Goal: Task Accomplishment & Management: Complete application form

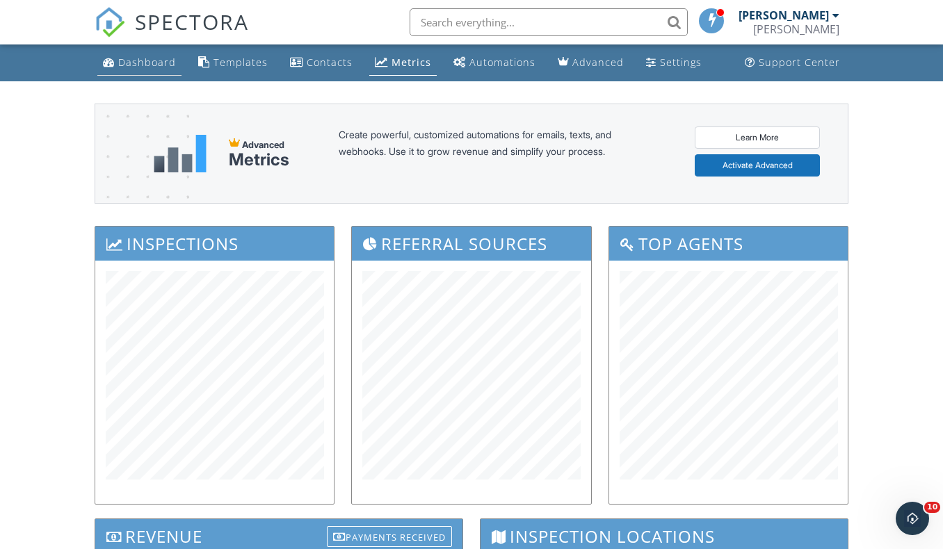
click at [140, 66] on div "Dashboard" at bounding box center [147, 62] width 58 height 13
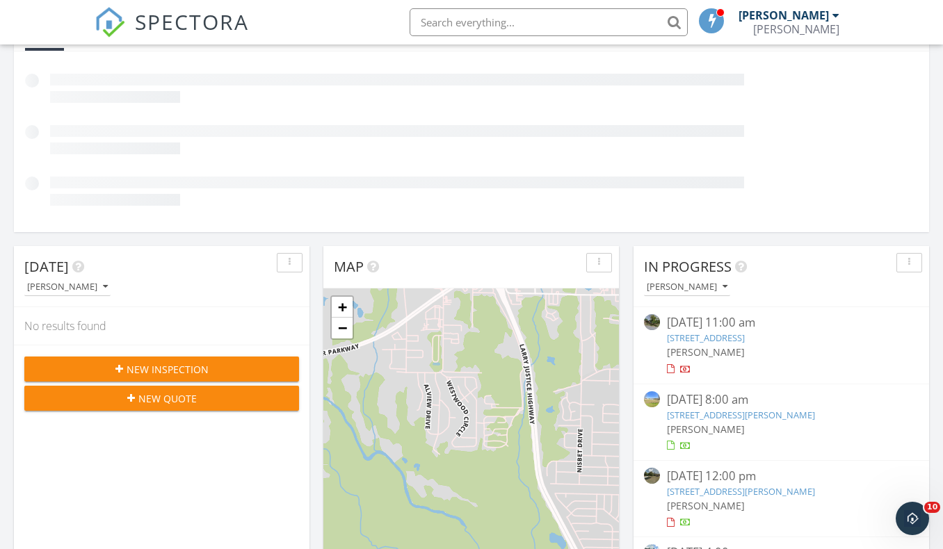
scroll to position [278, 0]
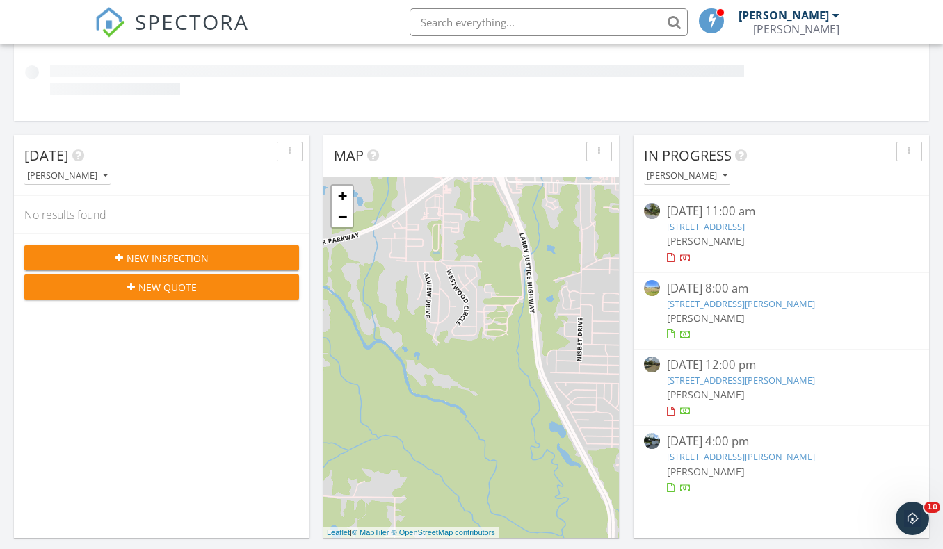
click at [218, 251] on div "New Inspection" at bounding box center [161, 258] width 252 height 15
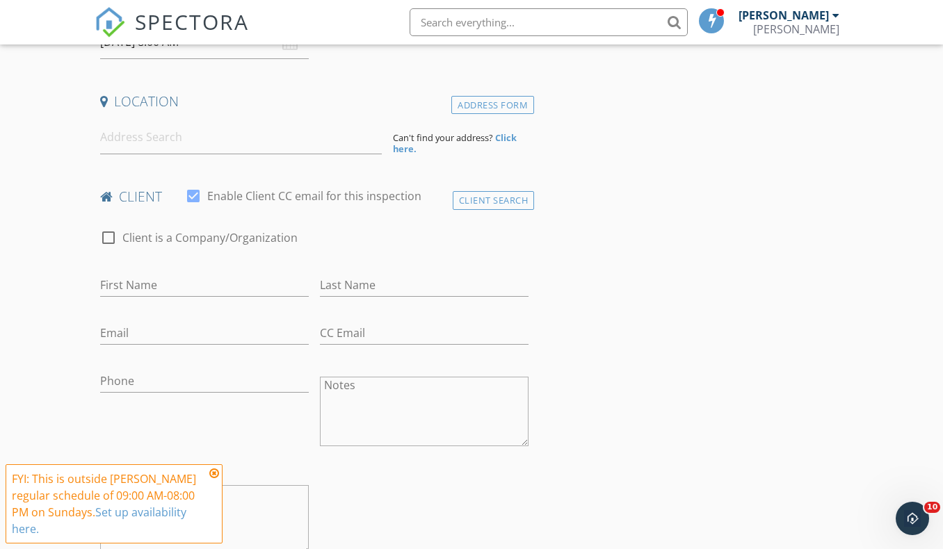
scroll to position [278, 0]
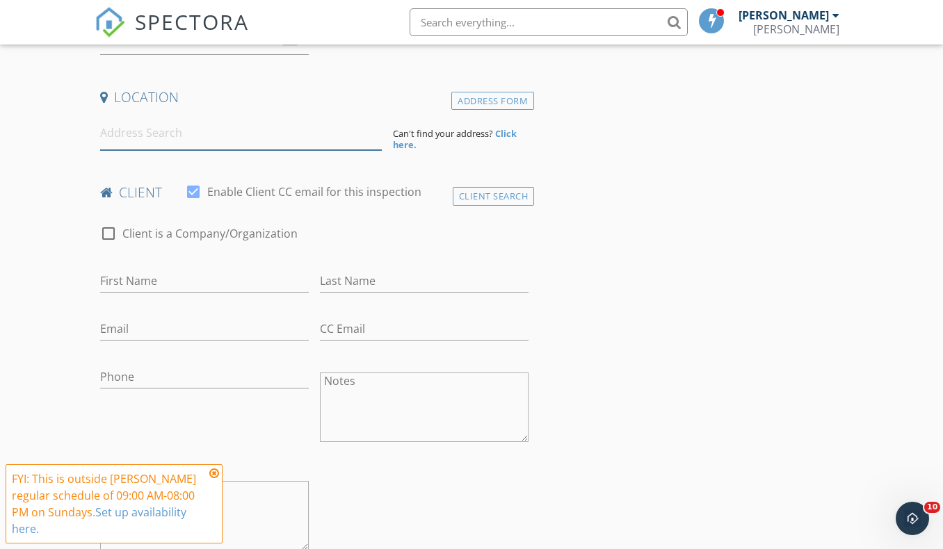
click at [220, 136] on input at bounding box center [241, 133] width 282 height 34
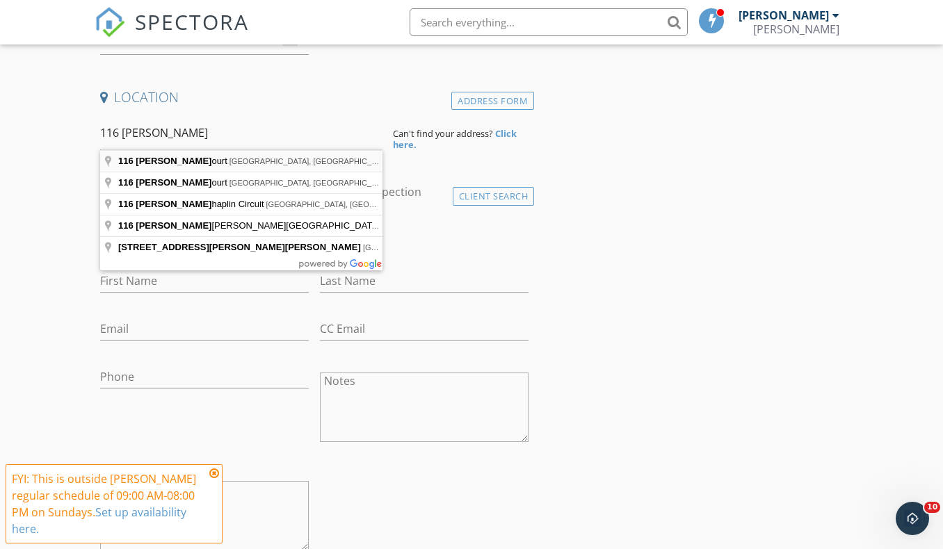
type input "116 Fred Court, Macon, GA, USA"
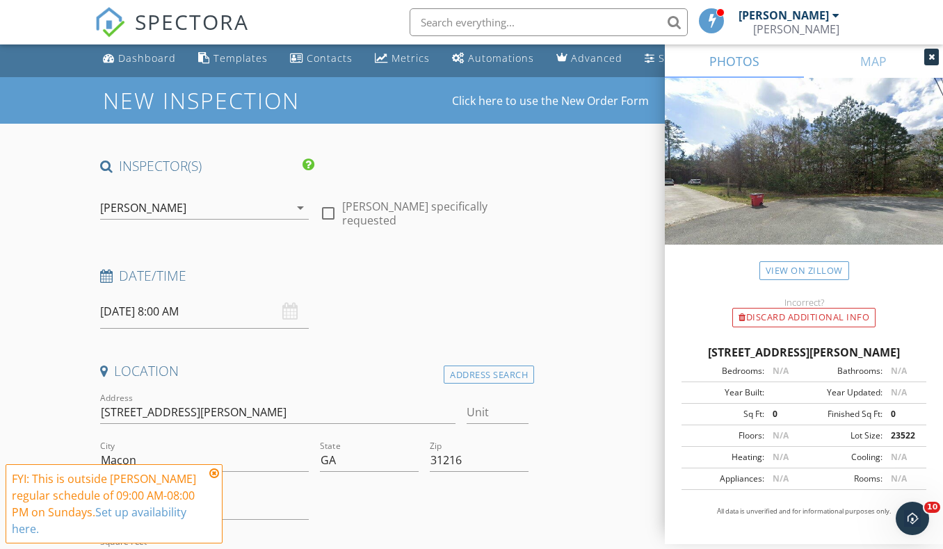
scroll to position [0, 0]
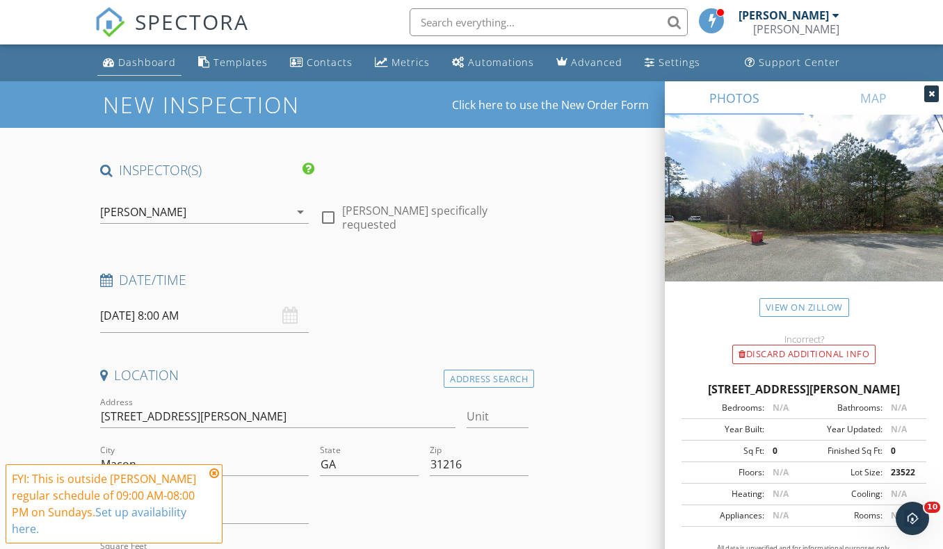
click at [126, 61] on div "Dashboard" at bounding box center [147, 62] width 58 height 13
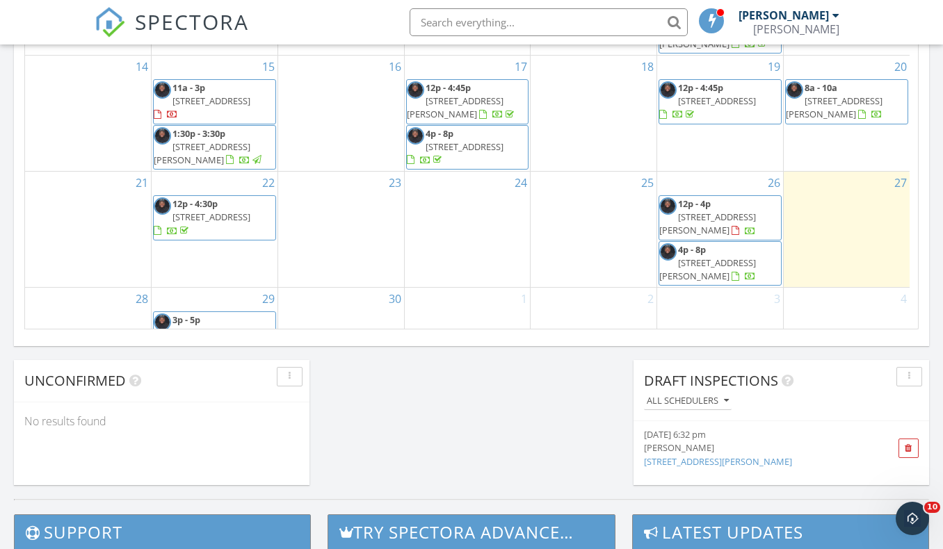
scroll to position [1211, 0]
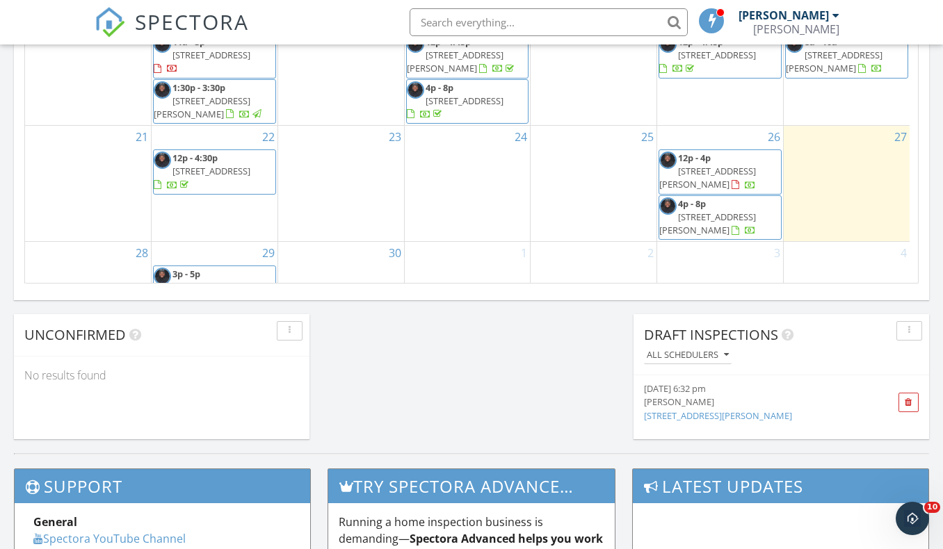
click at [348, 250] on div "30" at bounding box center [341, 277] width 126 height 70
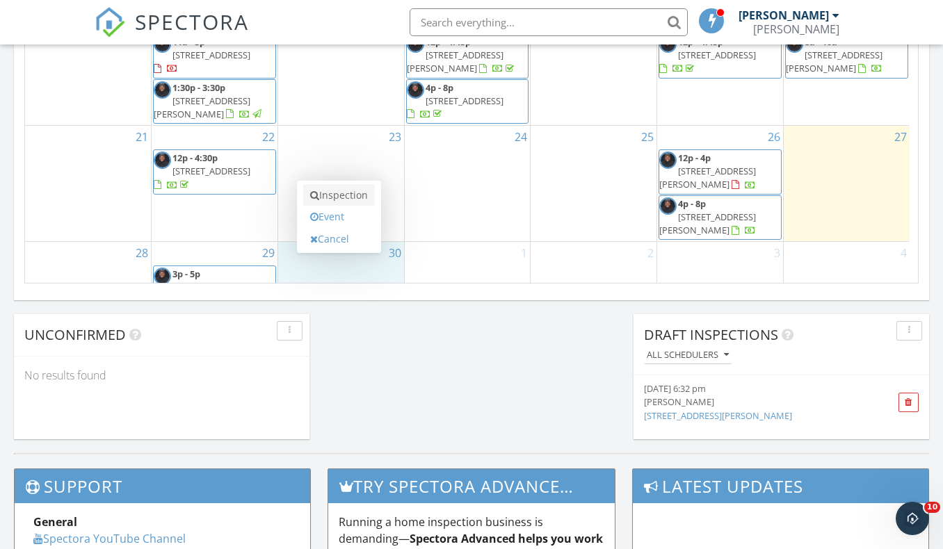
click at [338, 193] on link "Inspection" at bounding box center [339, 195] width 72 height 22
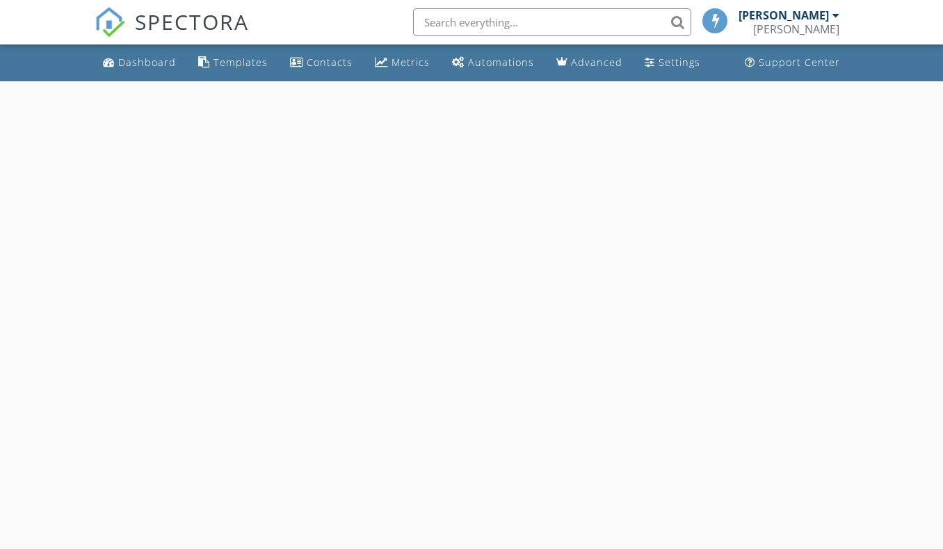
select select "8"
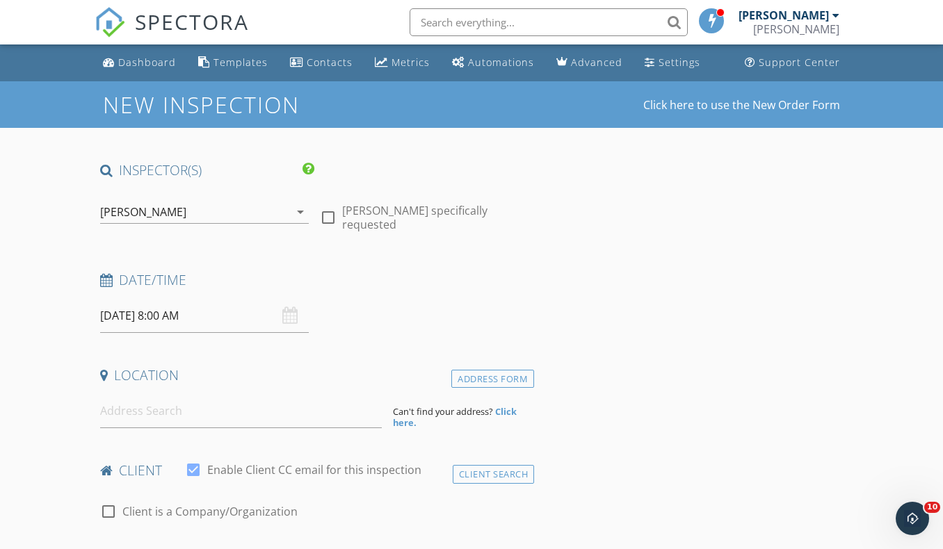
click at [228, 312] on input "[DATE] 8:00 AM" at bounding box center [204, 316] width 209 height 34
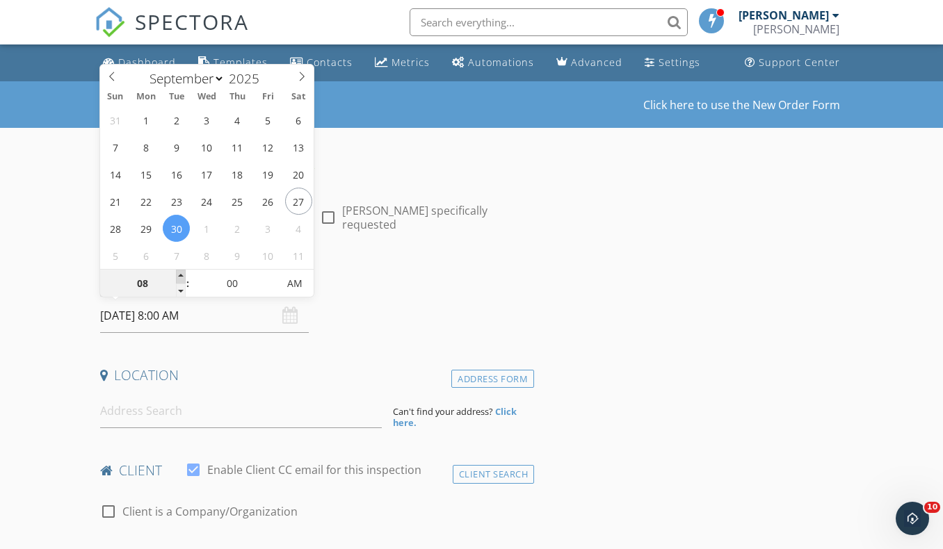
type input "09"
type input "09/30/2025 9:00 AM"
click at [181, 275] on span at bounding box center [181, 277] width 10 height 14
type input "10"
type input "09/30/2025 10:00 AM"
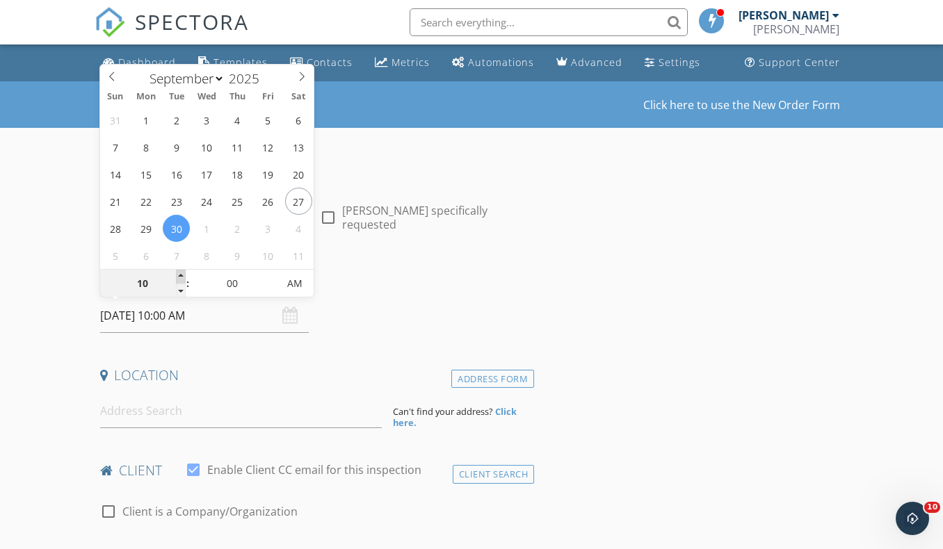
click at [181, 275] on span at bounding box center [181, 277] width 10 height 14
type input "11"
type input "09/30/2025 11:00 AM"
click at [181, 275] on span at bounding box center [181, 277] width 10 height 14
type input "12"
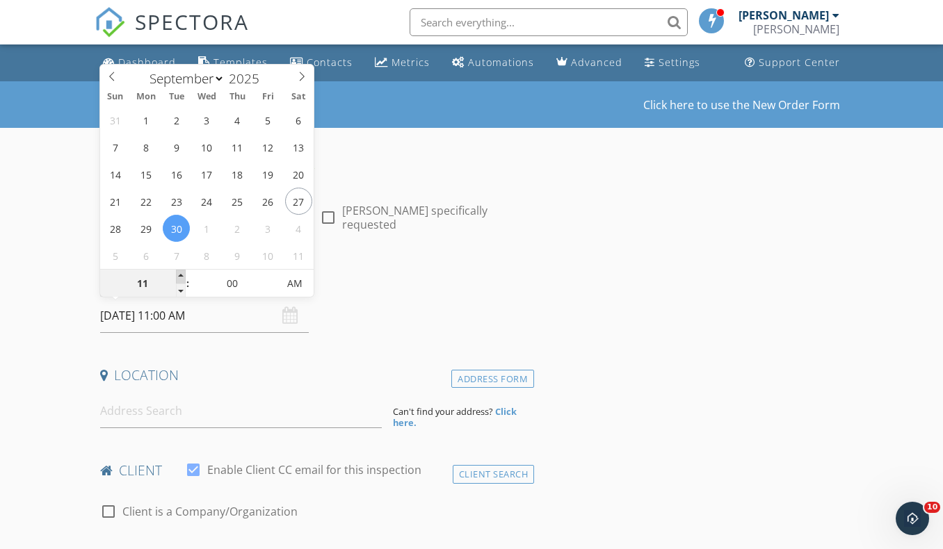
type input "09/30/2025 12:00 PM"
click at [181, 275] on span at bounding box center [181, 277] width 10 height 14
type input "01"
type input "09/30/2025 1:00 PM"
click at [181, 275] on span at bounding box center [181, 277] width 10 height 14
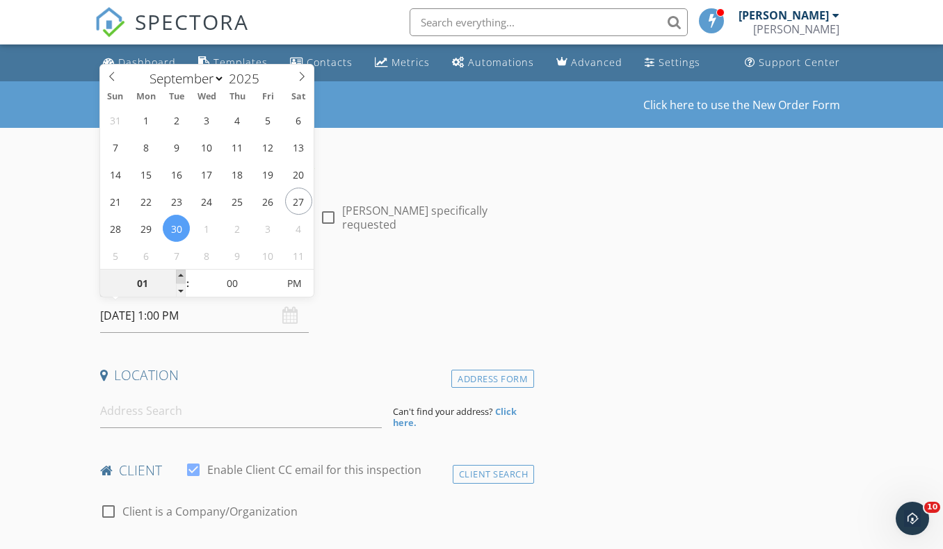
type input "02"
type input "09/30/2025 2:00 PM"
click at [181, 275] on span at bounding box center [181, 277] width 10 height 14
type input "03"
type input "09/30/2025 3:00 PM"
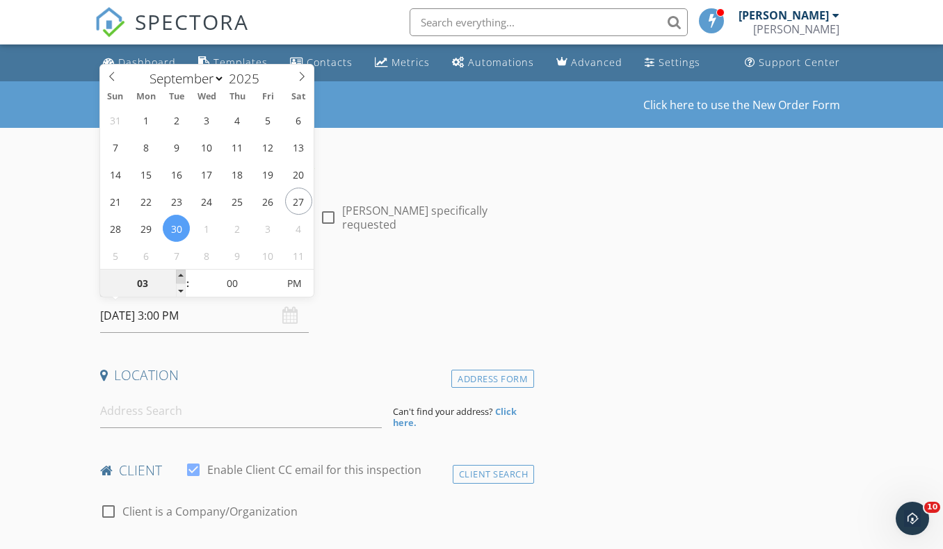
click at [181, 275] on span at bounding box center [181, 277] width 10 height 14
type input "04"
type input "09/30/2025 4:00 PM"
click at [181, 275] on span at bounding box center [181, 277] width 10 height 14
type input "03"
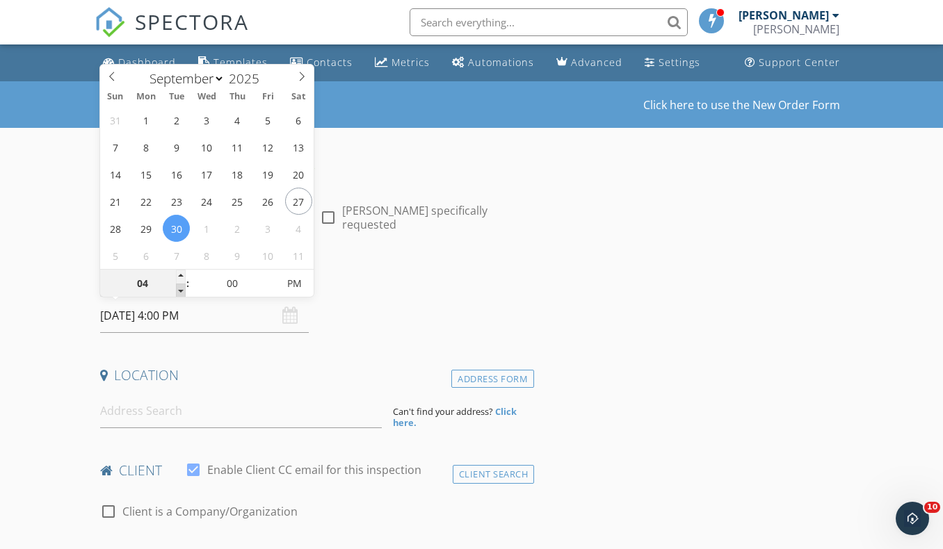
type input "09/30/2025 3:00 PM"
click at [178, 289] on span at bounding box center [181, 291] width 10 height 14
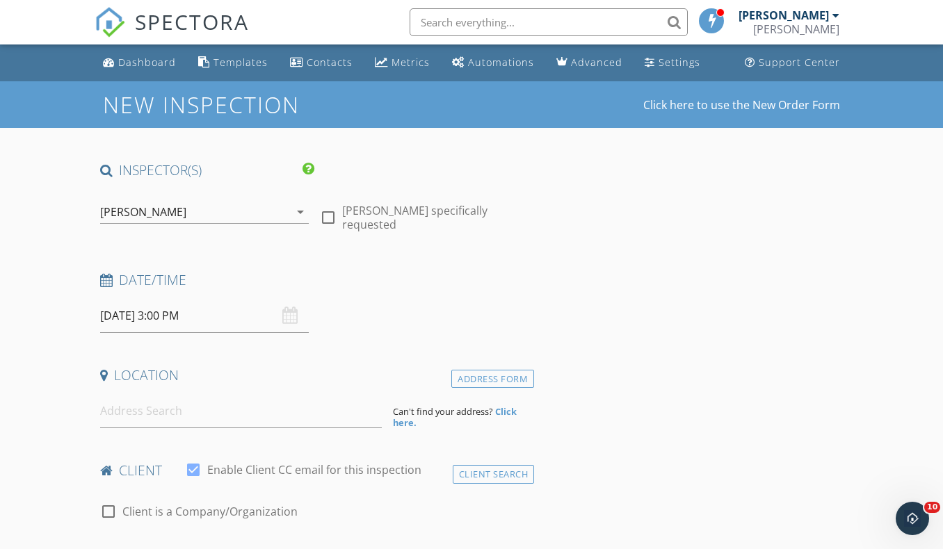
click at [119, 411] on input at bounding box center [241, 411] width 282 height 34
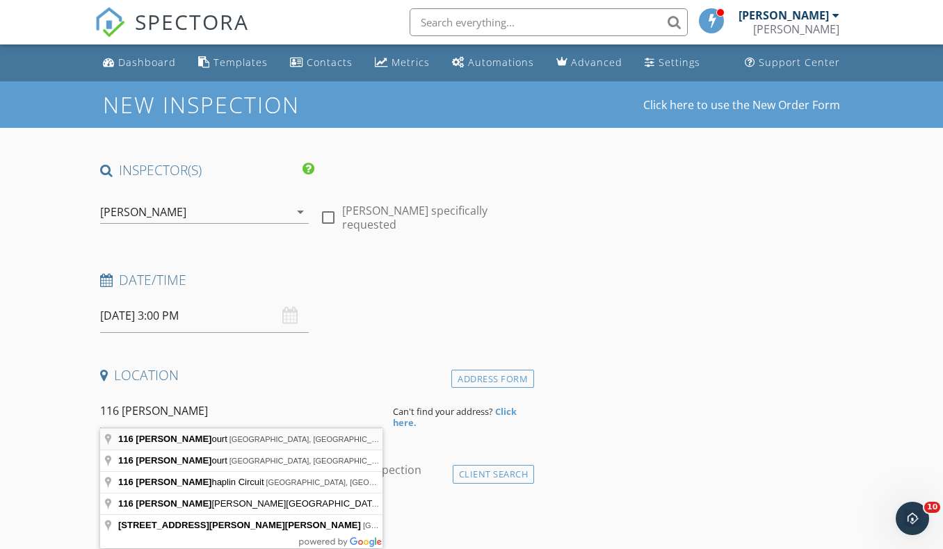
type input "116 Fred Court, Macon, GA, USA"
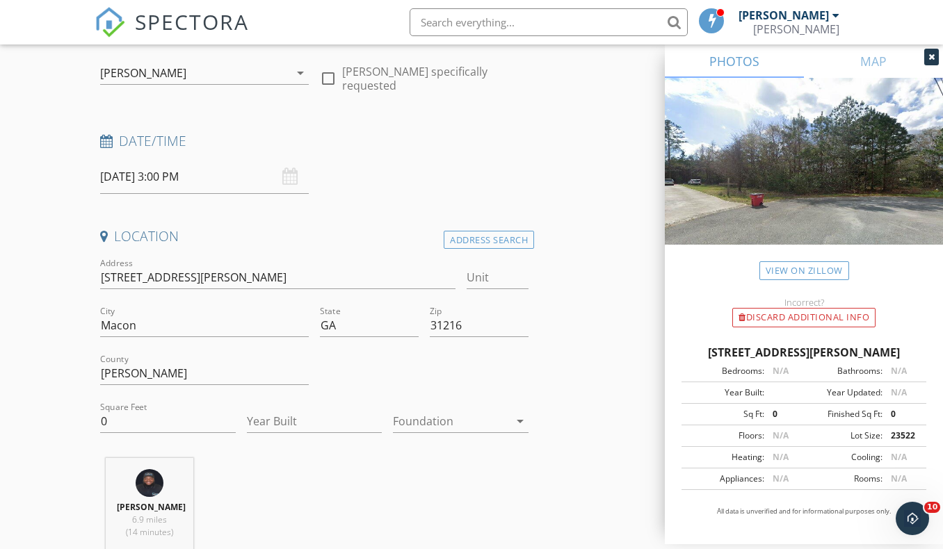
scroll to position [167, 0]
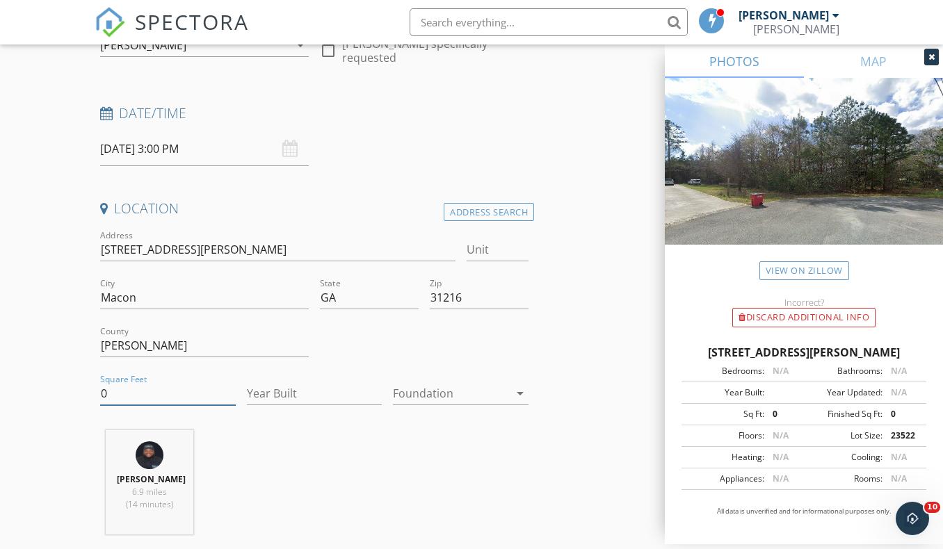
drag, startPoint x: 122, startPoint y: 395, endPoint x: 65, endPoint y: 389, distance: 57.4
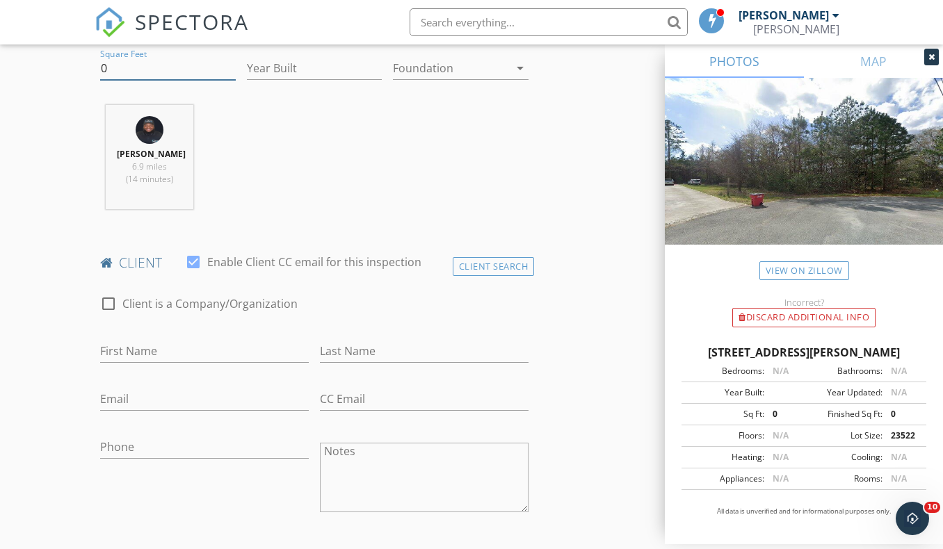
scroll to position [668, 0]
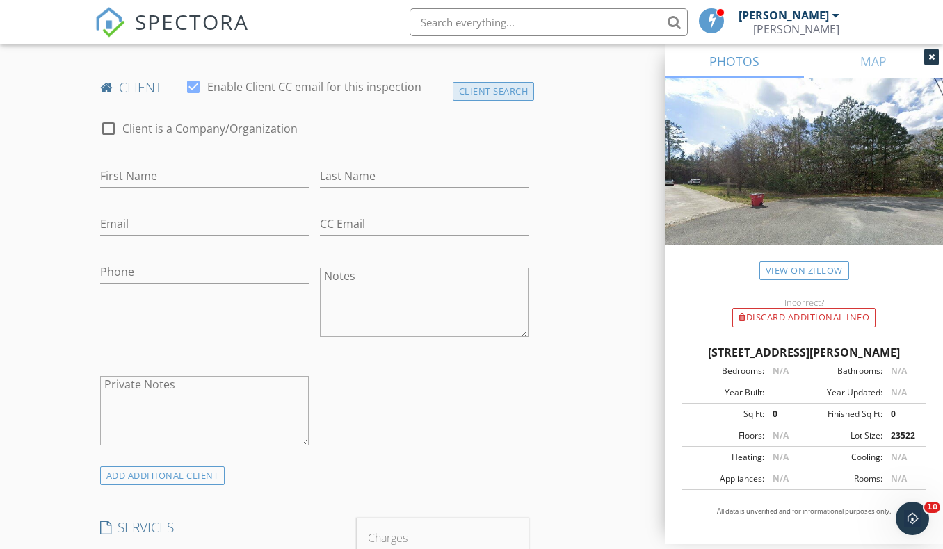
click at [459, 89] on div "Client Search" at bounding box center [494, 91] width 82 height 19
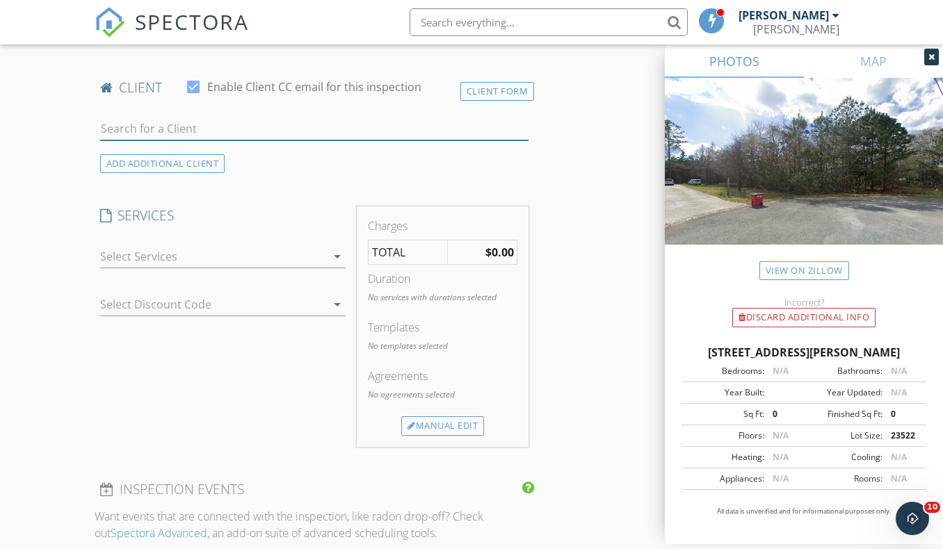
click at [125, 128] on input "text" at bounding box center [314, 129] width 429 height 23
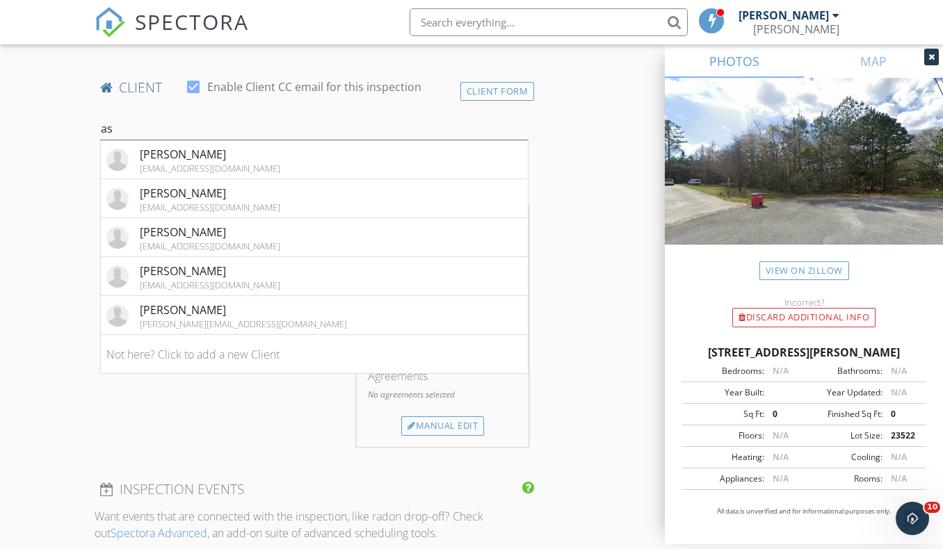
type input "a"
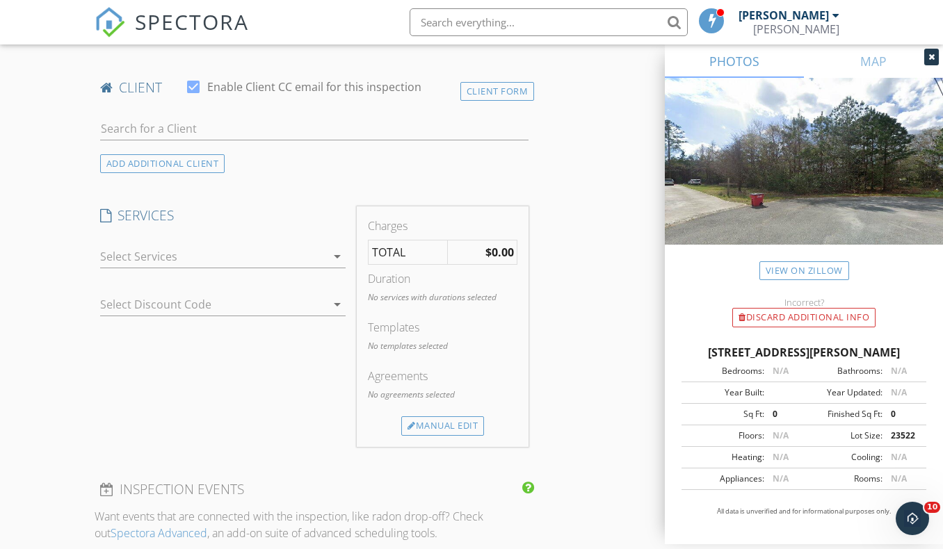
click at [271, 258] on div at bounding box center [213, 256] width 226 height 22
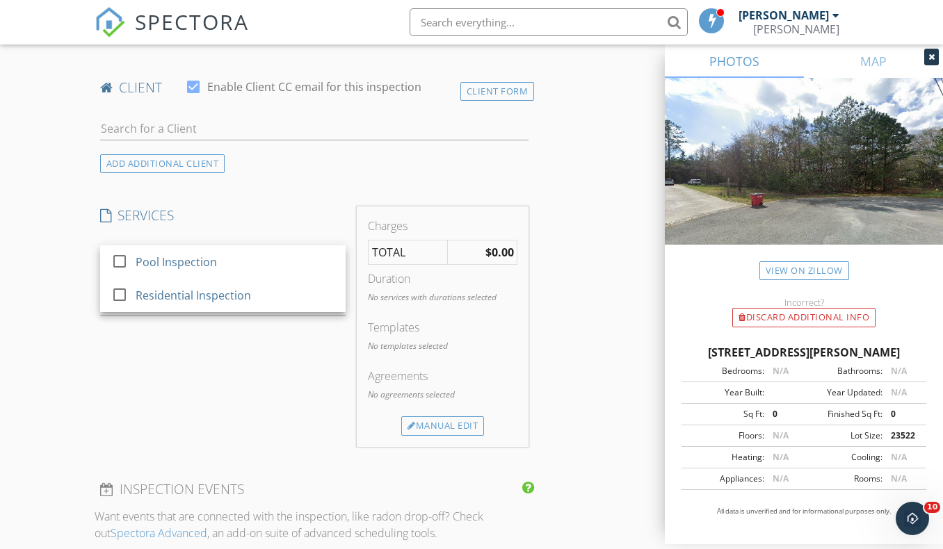
click at [97, 231] on div "SERVICES check_box_outline_blank Pool Inspection check_box_outline_blank Reside…" at bounding box center [223, 327] width 257 height 240
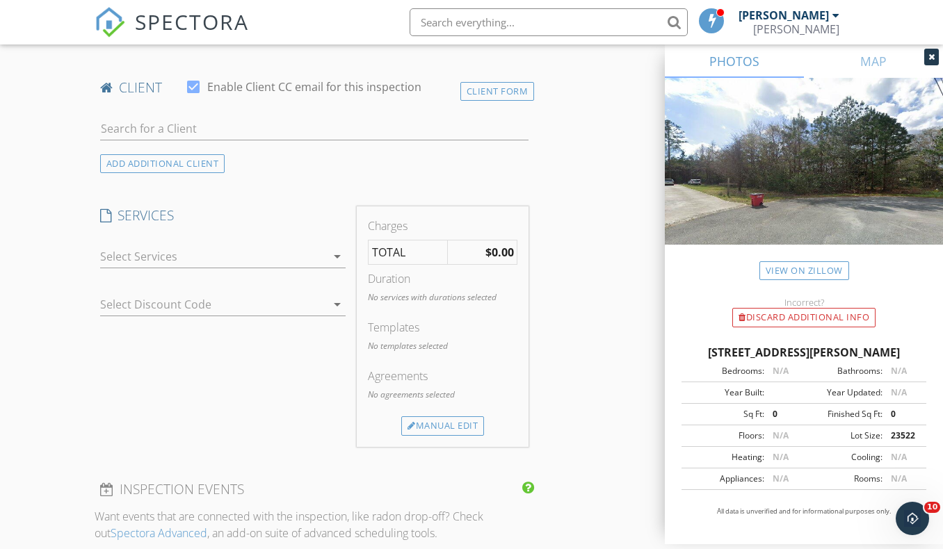
click at [136, 253] on div at bounding box center [213, 256] width 226 height 22
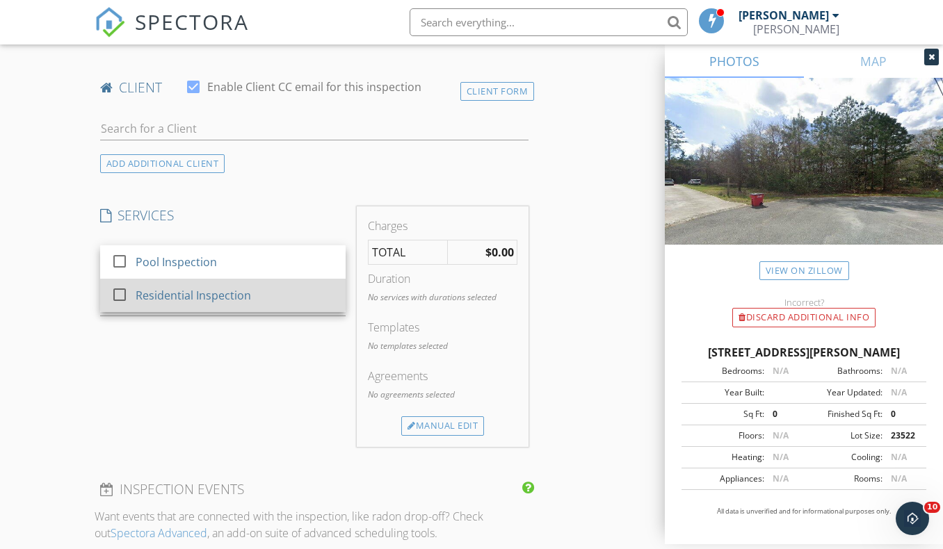
click at [129, 292] on div at bounding box center [120, 295] width 24 height 24
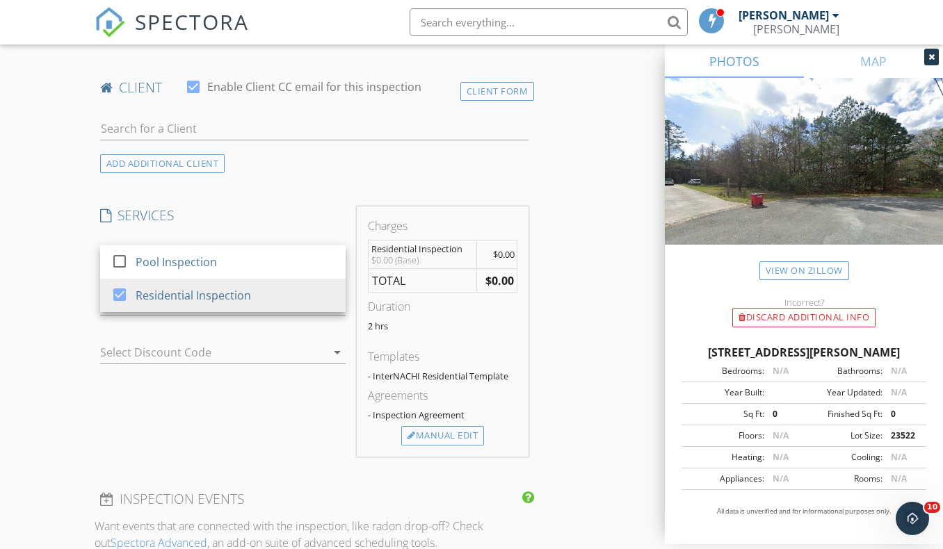
click at [55, 282] on div "New Inspection Click here to use the New Order Form INSPECTOR(S) check_box Jera…" at bounding box center [471, 514] width 943 height 2200
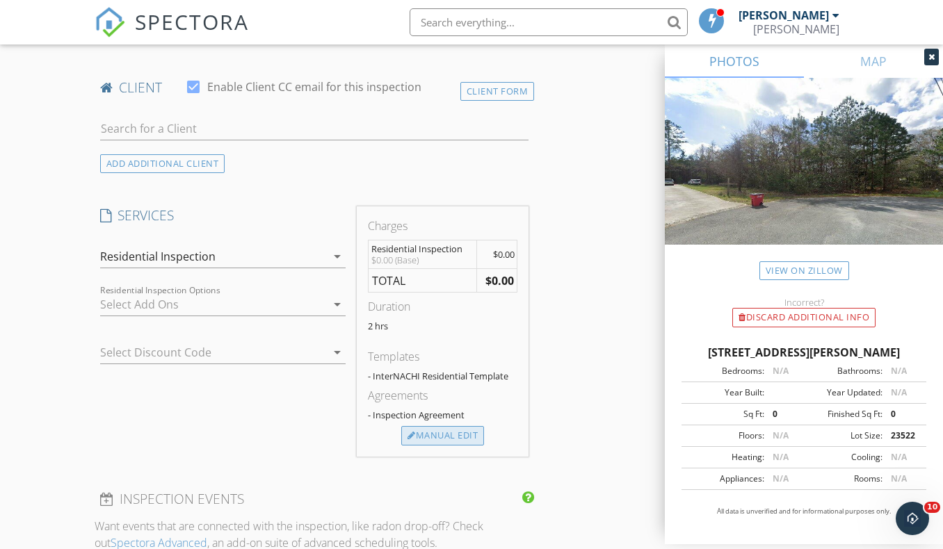
click at [415, 439] on div "Manual Edit" at bounding box center [442, 435] width 83 height 19
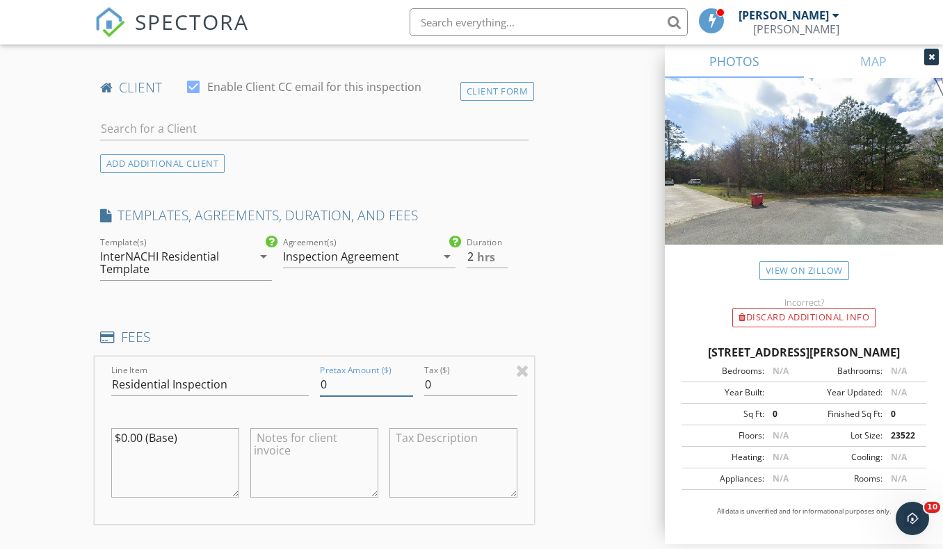
drag, startPoint x: 337, startPoint y: 382, endPoint x: 282, endPoint y: 387, distance: 54.4
click at [282, 387] on div "Line Item Residential Inspection Pretax Amount ($) 0 Tax ($) 0 $0.00 (Base)" at bounding box center [315, 441] width 440 height 168
